Goal: Task Accomplishment & Management: Manage account settings

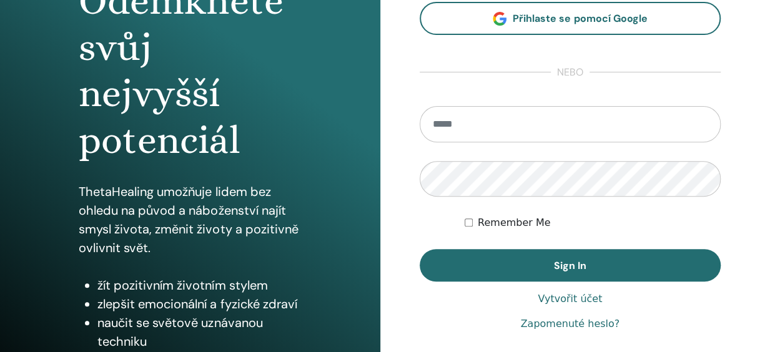
scroll to position [159, 0]
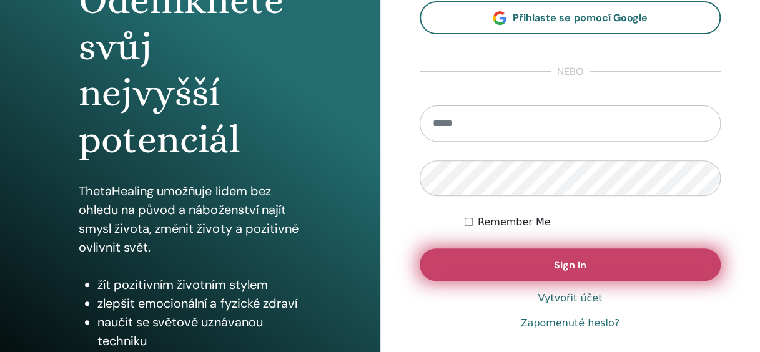
type input "**********"
click at [560, 269] on span "Sign In" at bounding box center [570, 265] width 32 height 13
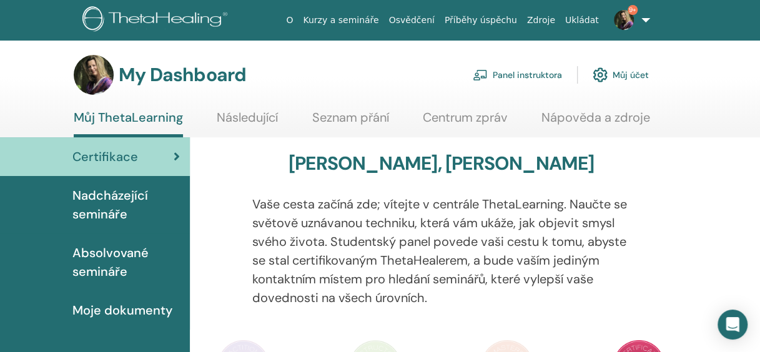
click at [526, 74] on link "Panel instruktora" at bounding box center [517, 74] width 89 height 27
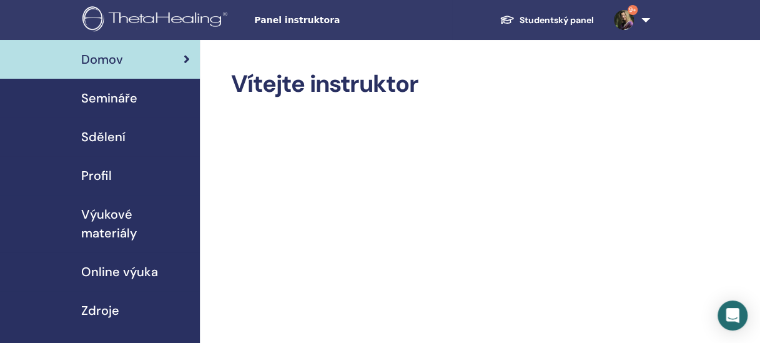
click at [114, 102] on span "Semináře" at bounding box center [109, 98] width 56 height 19
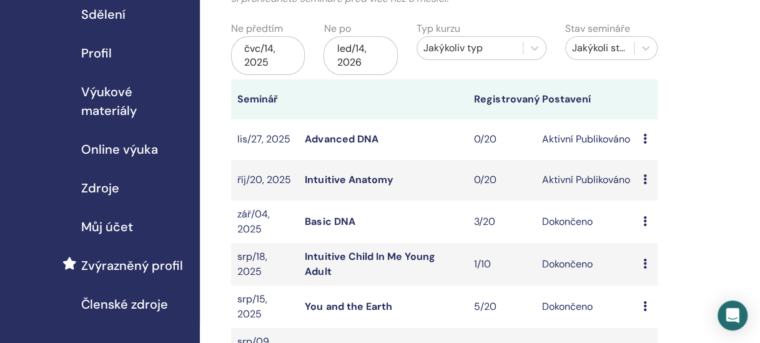
scroll to position [123, 0]
click at [643, 177] on icon at bounding box center [645, 179] width 4 height 10
click at [644, 224] on link "Účastníci" at bounding box center [651, 225] width 42 height 13
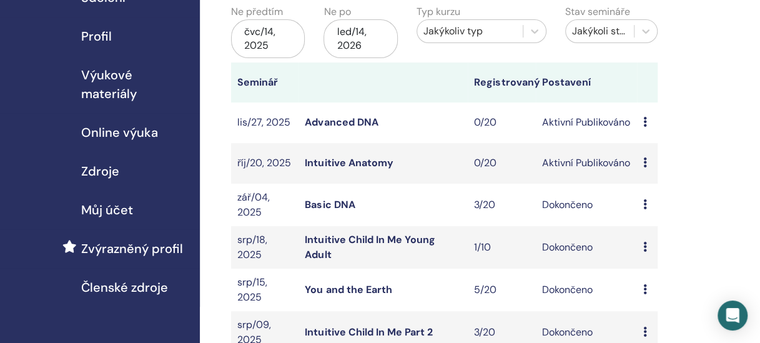
scroll to position [113, 0]
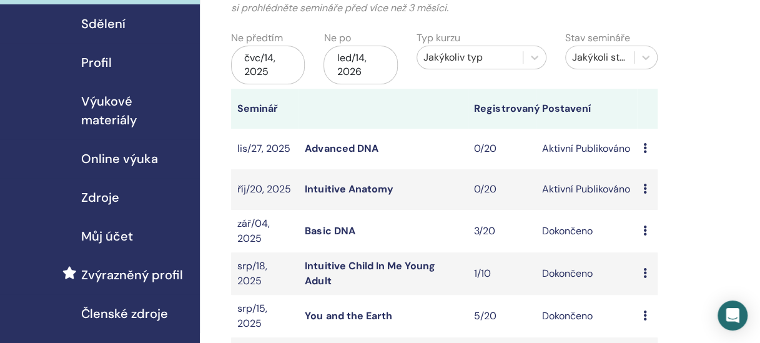
click at [646, 184] on icon at bounding box center [645, 189] width 4 height 10
click at [343, 191] on link "Intuitive Anatomy" at bounding box center [349, 188] width 88 height 13
